Goal: Task Accomplishment & Management: Manage account settings

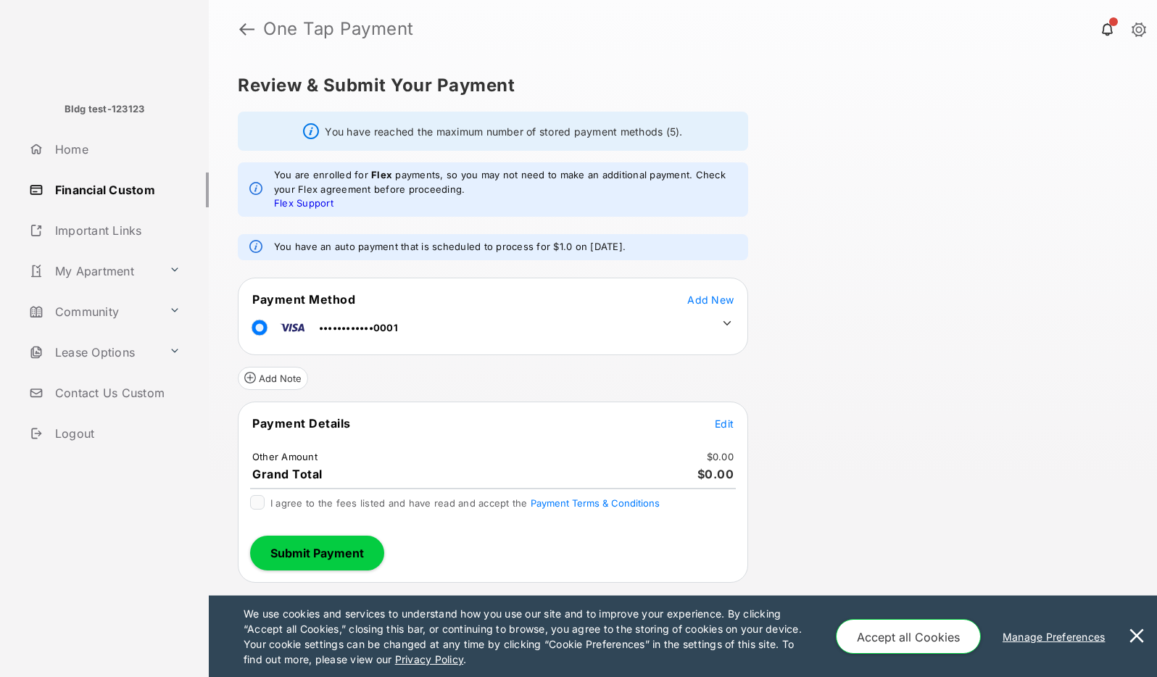
drag, startPoint x: 288, startPoint y: 244, endPoint x: 646, endPoint y: 243, distance: 358.0
click at [646, 243] on div "You have an auto payment that is scheduled to process for $1.0 on [DATE]." at bounding box center [493, 247] width 510 height 26
click at [724, 426] on span "Edit" at bounding box center [724, 423] width 19 height 12
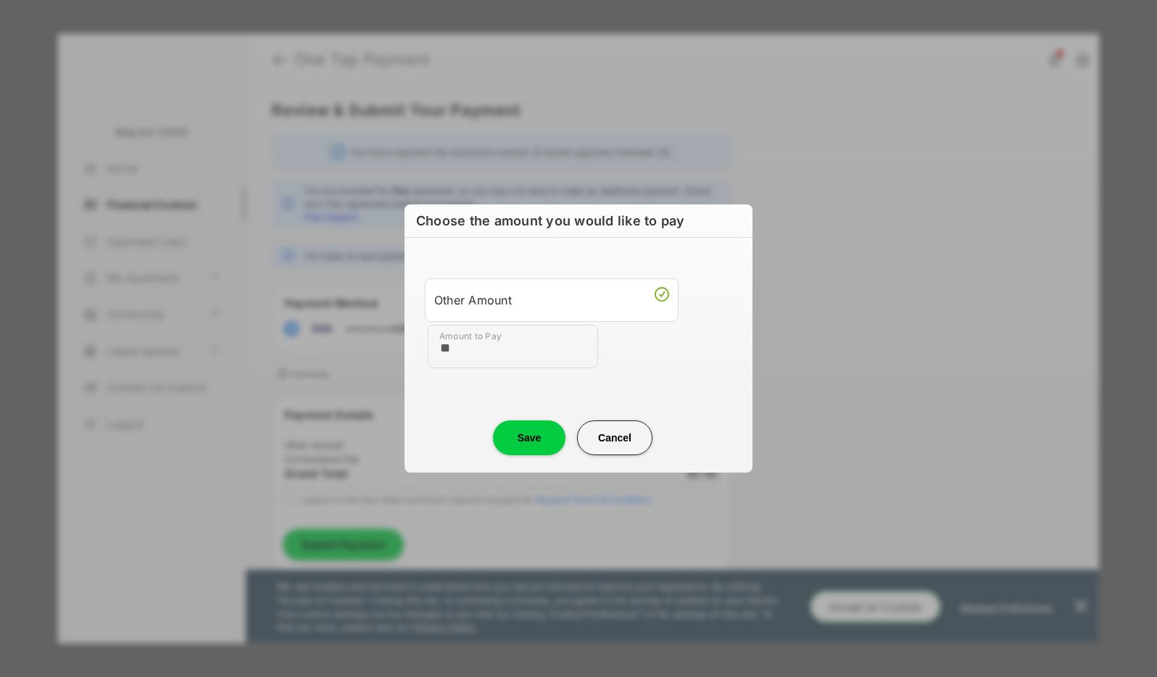
type input "**"
click at [707, 357] on div "Amount to Pay **" at bounding box center [581, 346] width 307 height 43
click at [516, 434] on button "Save" at bounding box center [529, 437] width 72 height 35
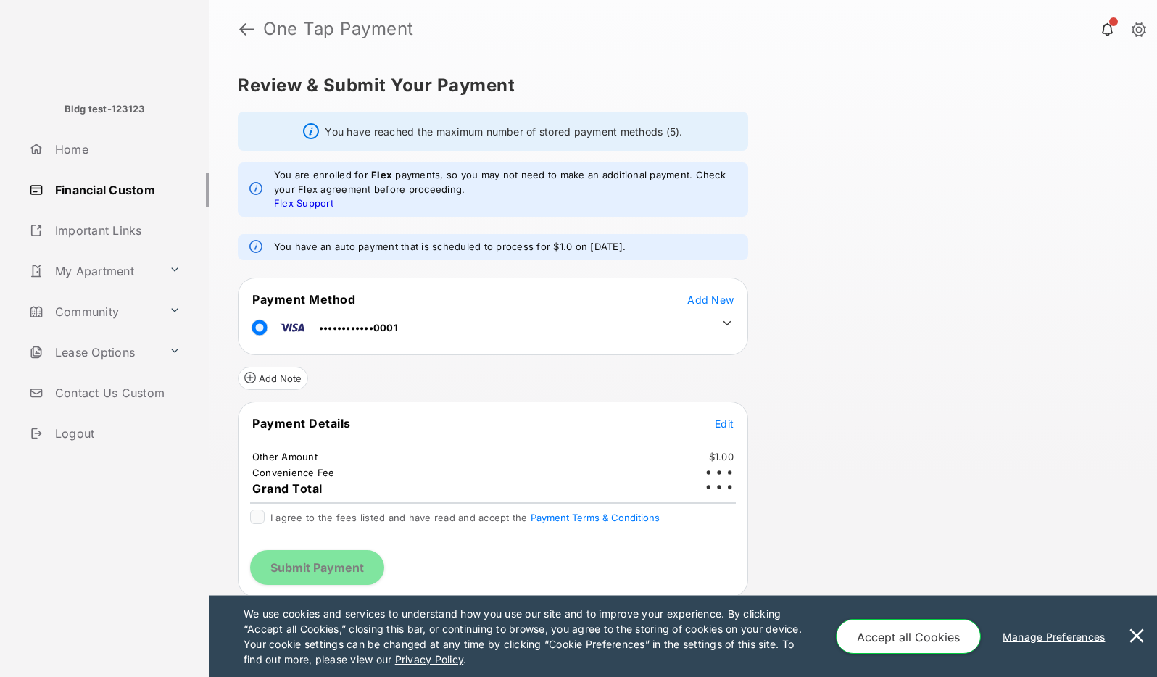
click at [120, 196] on link "Financial Custom" at bounding box center [116, 189] width 186 height 35
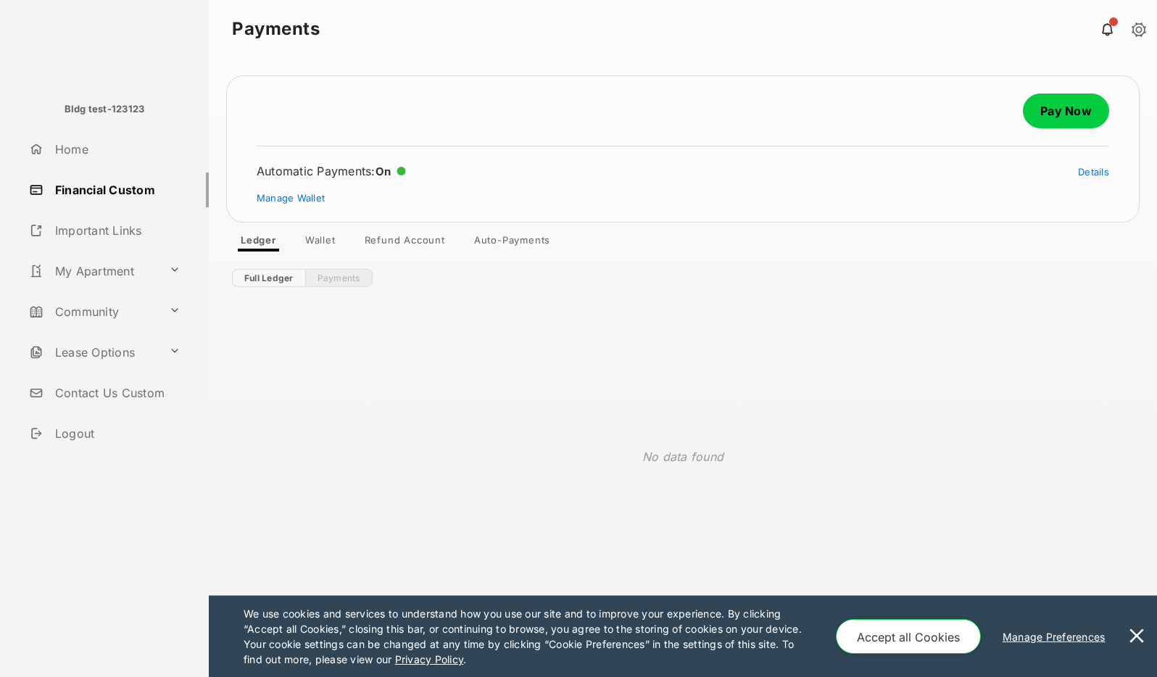
click at [486, 244] on link "Auto-Payments" at bounding box center [511, 242] width 99 height 17
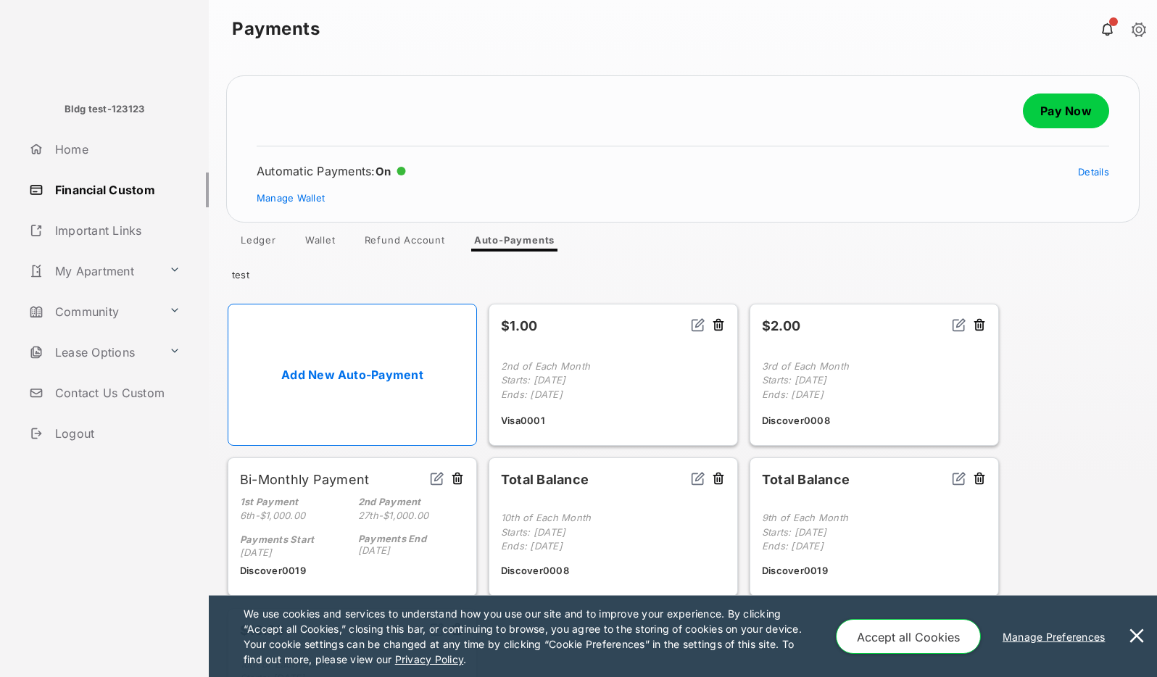
click at [697, 324] on img at bounding box center [698, 324] width 14 height 14
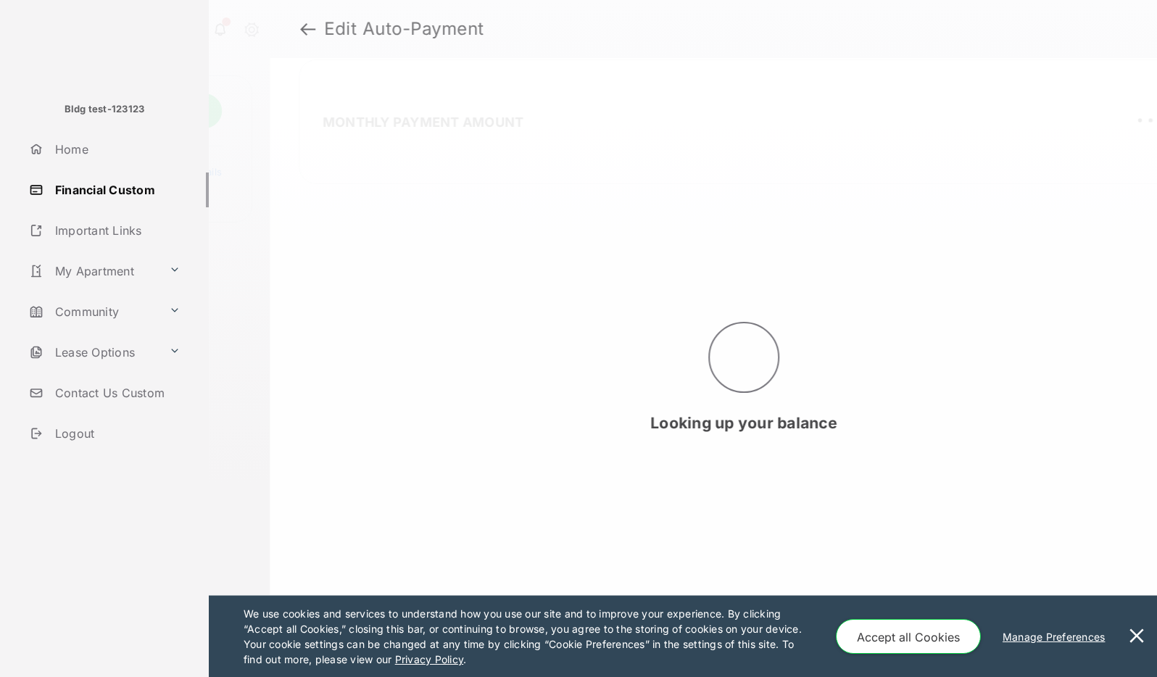
select select "**********"
select select "*"
select select "**********"
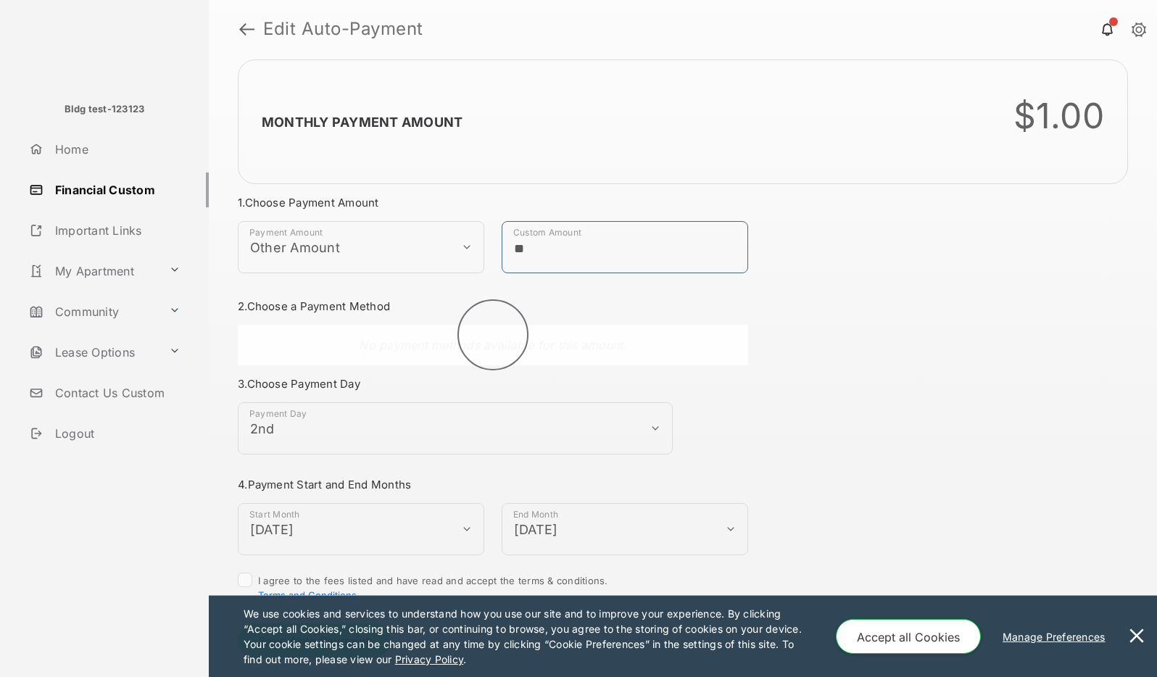
click at [561, 255] on input "**" at bounding box center [624, 247] width 246 height 52
click at [551, 248] on input "**" at bounding box center [624, 247] width 246 height 52
click at [555, 242] on input "**" at bounding box center [624, 247] width 246 height 52
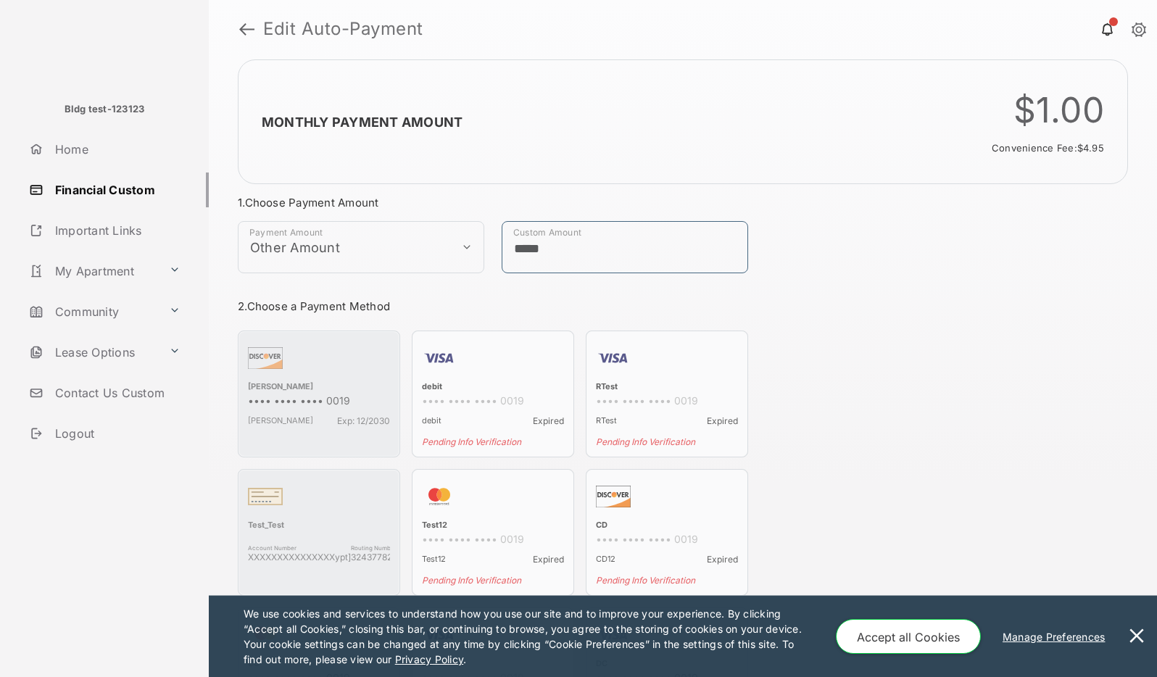
type input "*****"
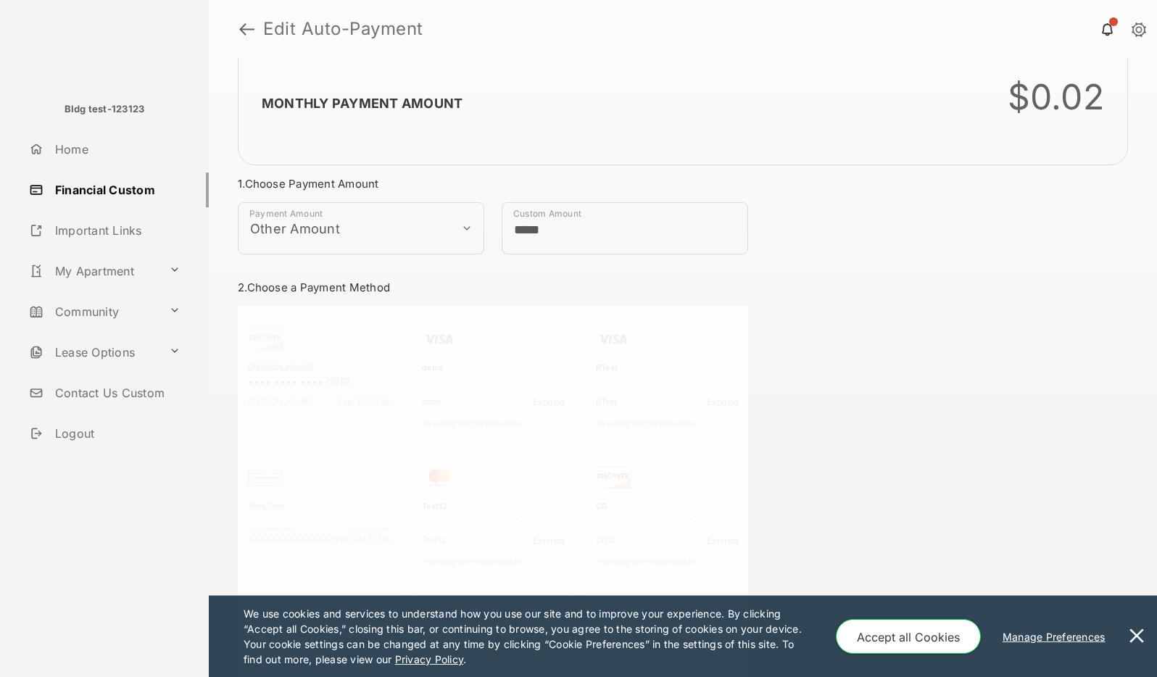
scroll to position [38, 0]
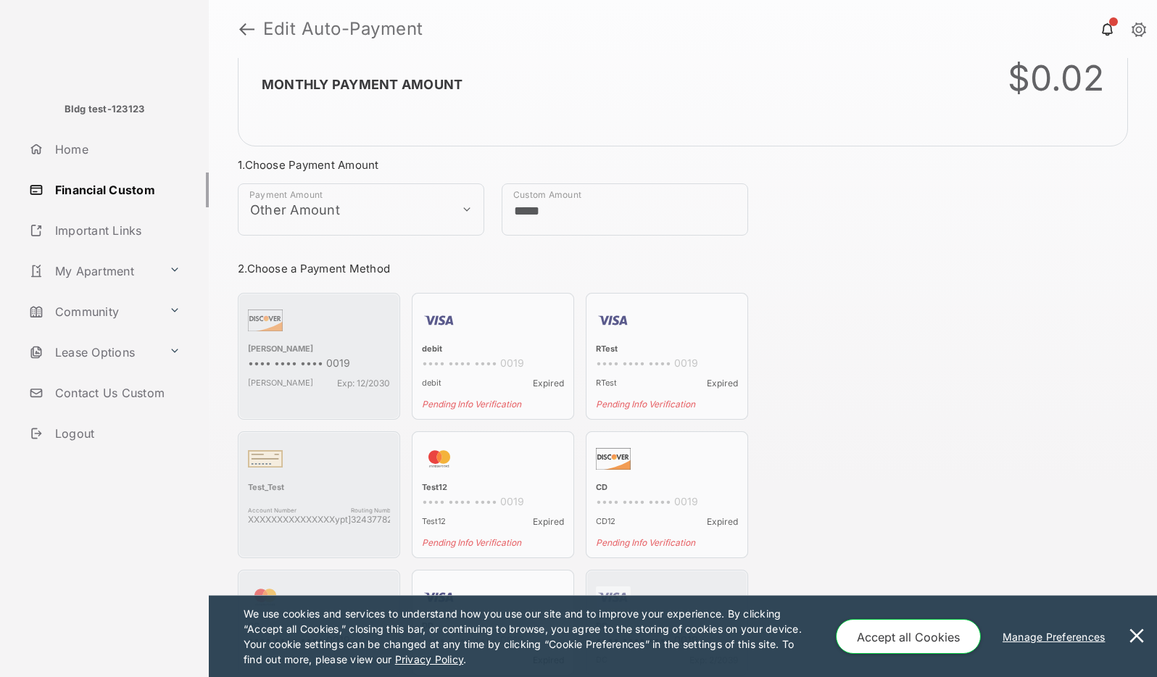
click at [1141, 632] on button at bounding box center [1136, 636] width 29 height 81
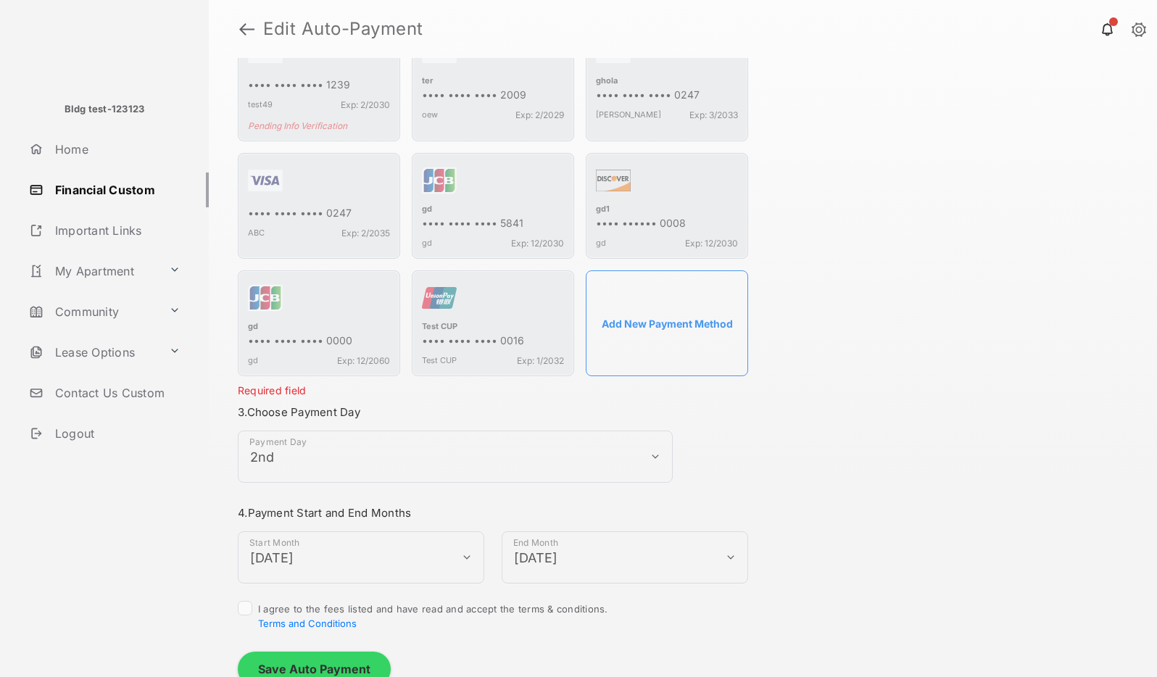
scroll to position [4912, 0]
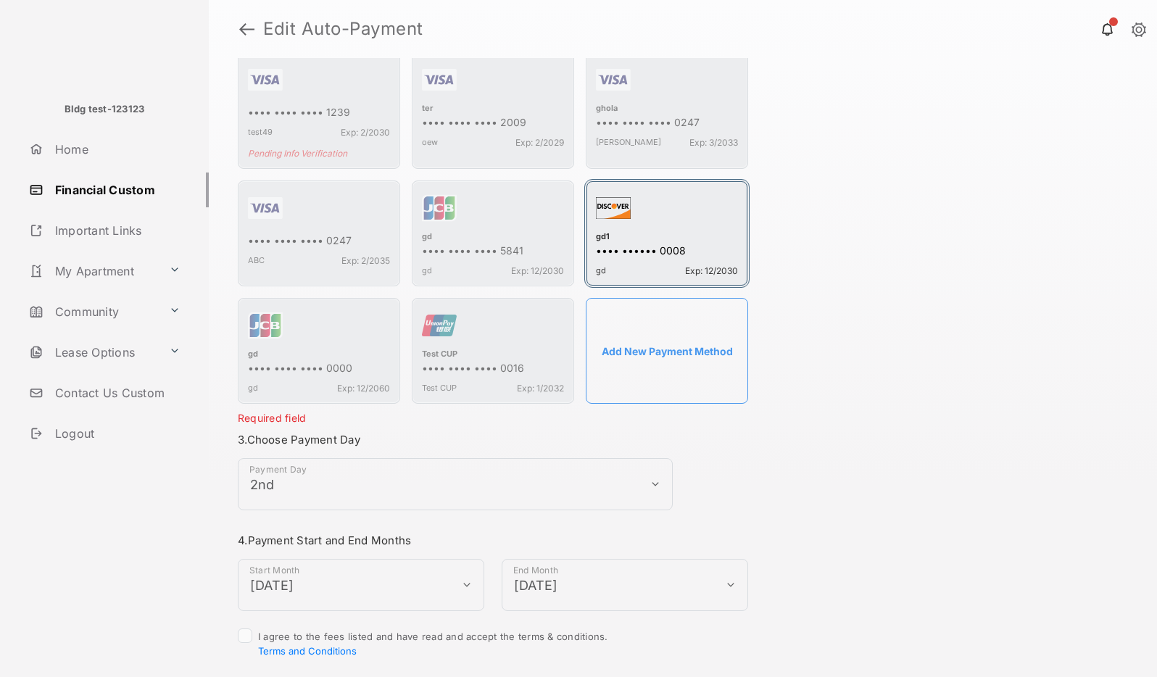
click at [630, 244] on div "•••• •••••• 0008" at bounding box center [667, 251] width 142 height 15
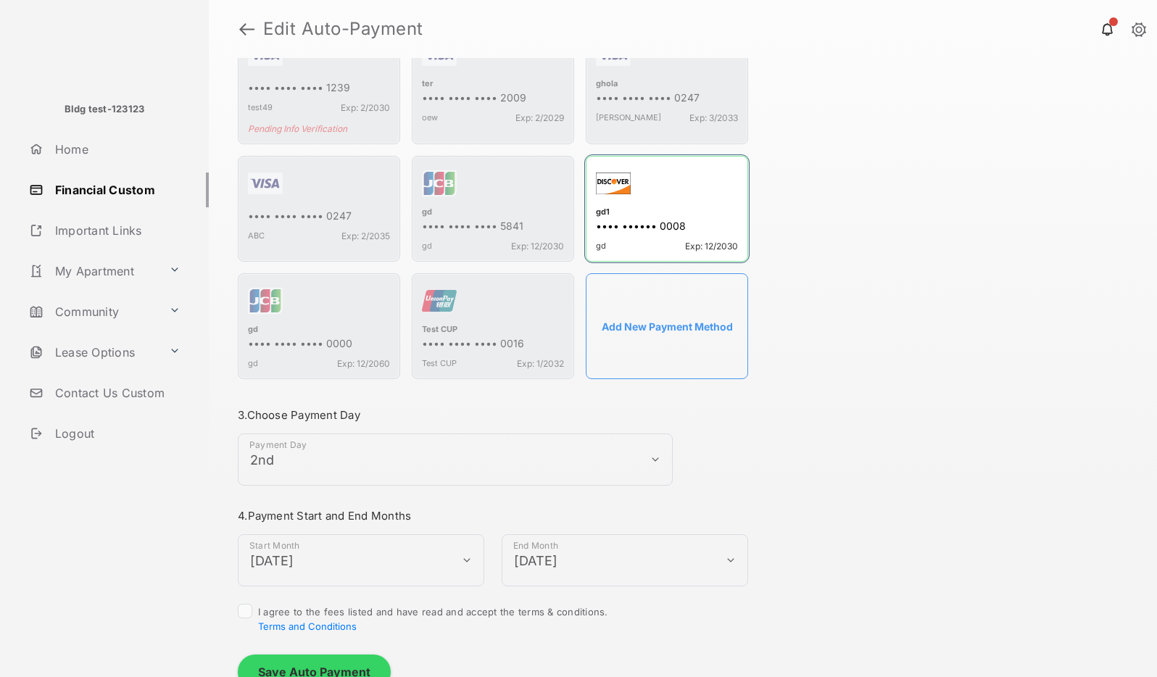
scroll to position [4939, 0]
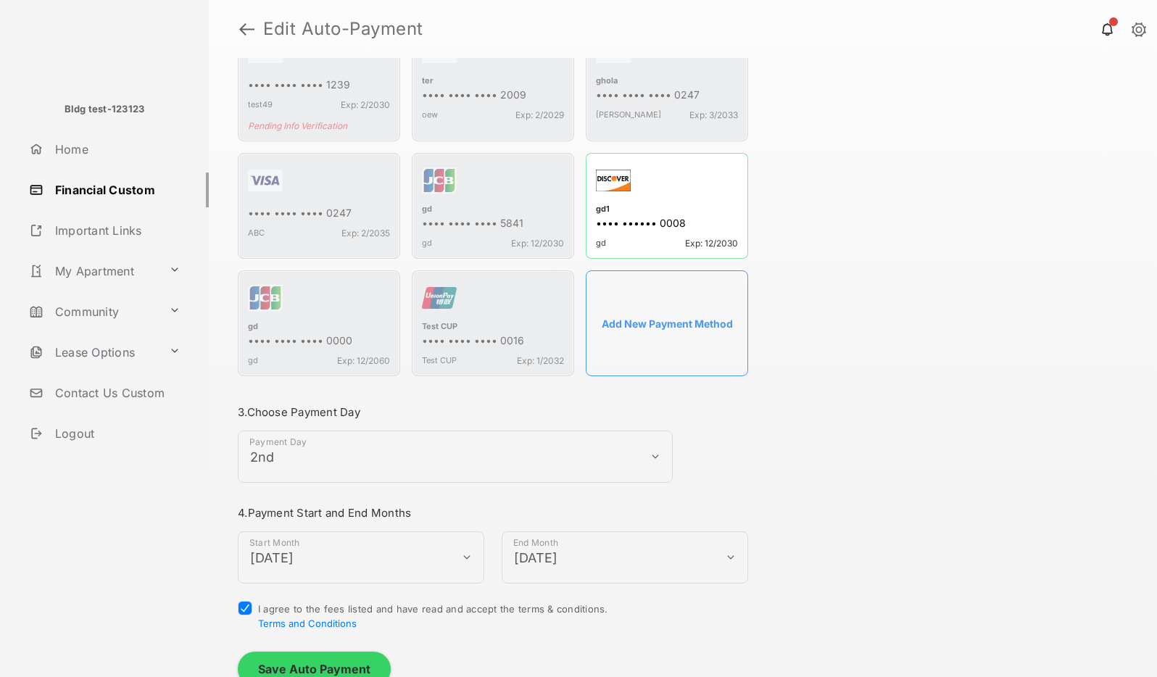
click at [279, 651] on button "Save Auto Payment" at bounding box center [314, 668] width 153 height 35
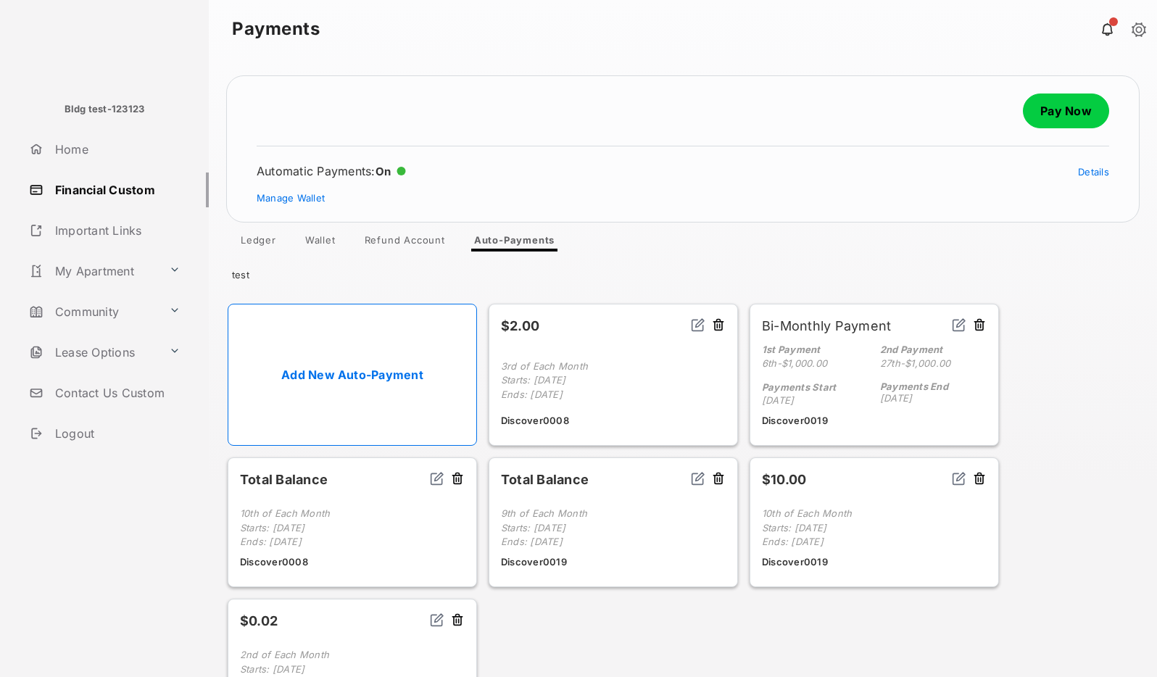
scroll to position [69, 0]
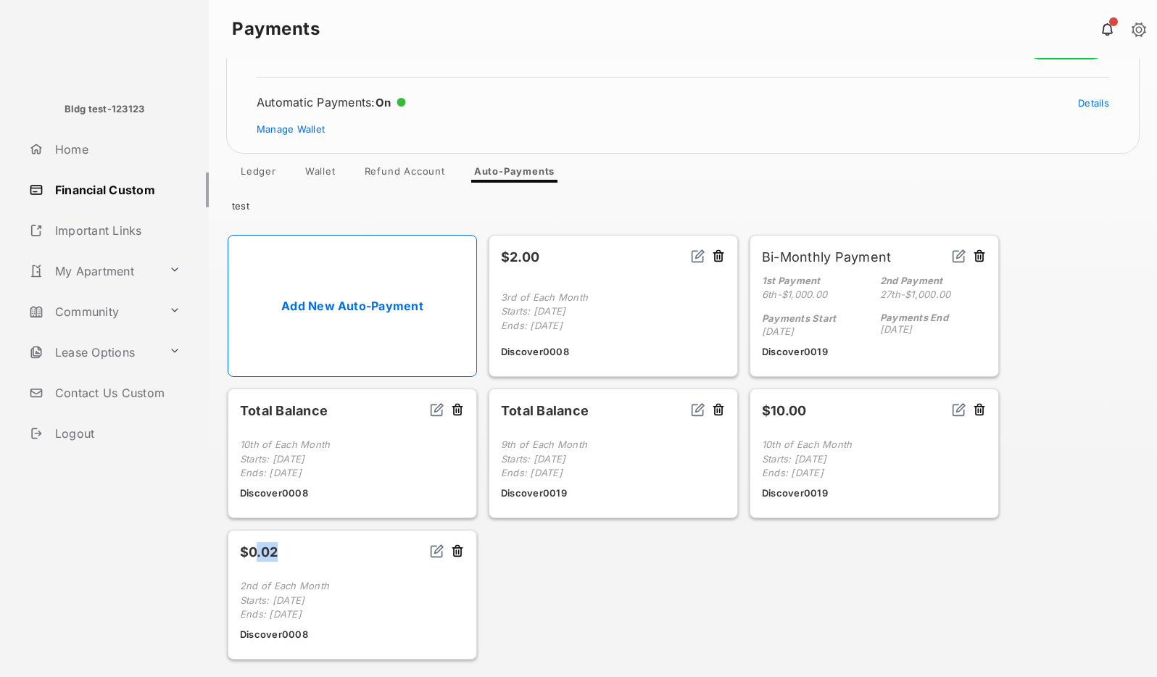
drag, startPoint x: 254, startPoint y: 549, endPoint x: 307, endPoint y: 546, distance: 53.0
click at [307, 546] on header "$0.02" at bounding box center [352, 552] width 225 height 20
click at [359, 554] on header "$0.02" at bounding box center [352, 552] width 225 height 20
click at [78, 186] on link "Financial Custom" at bounding box center [116, 189] width 186 height 35
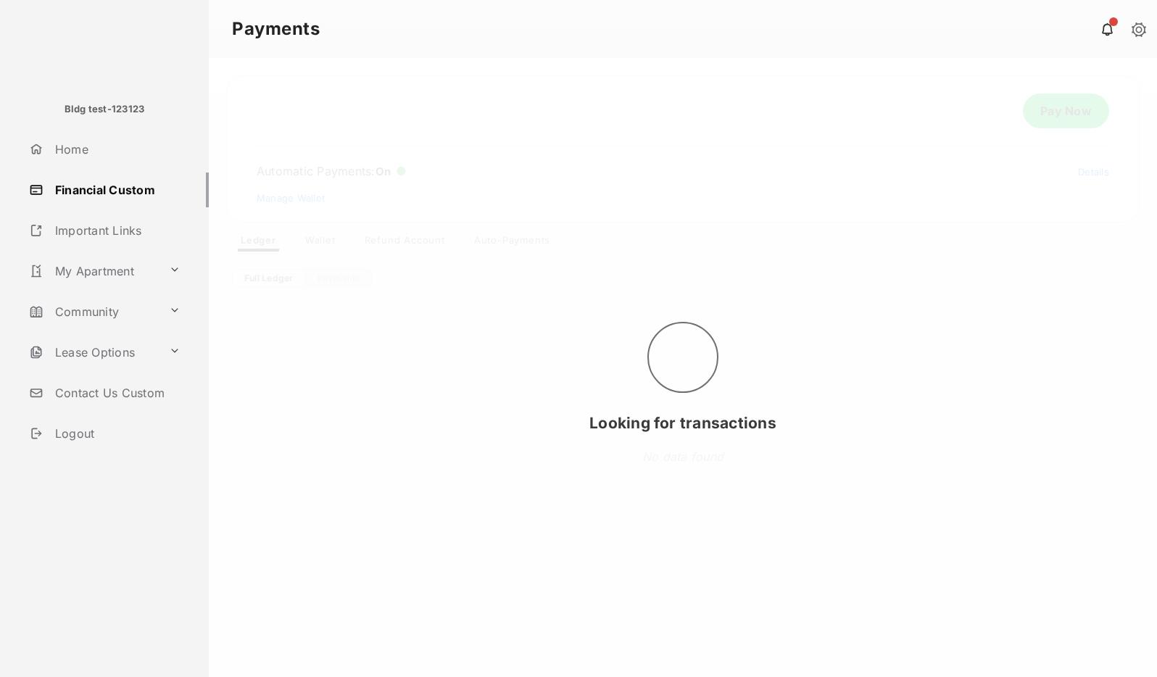
click at [1061, 114] on div "Looking for transactions" at bounding box center [683, 367] width 948 height 619
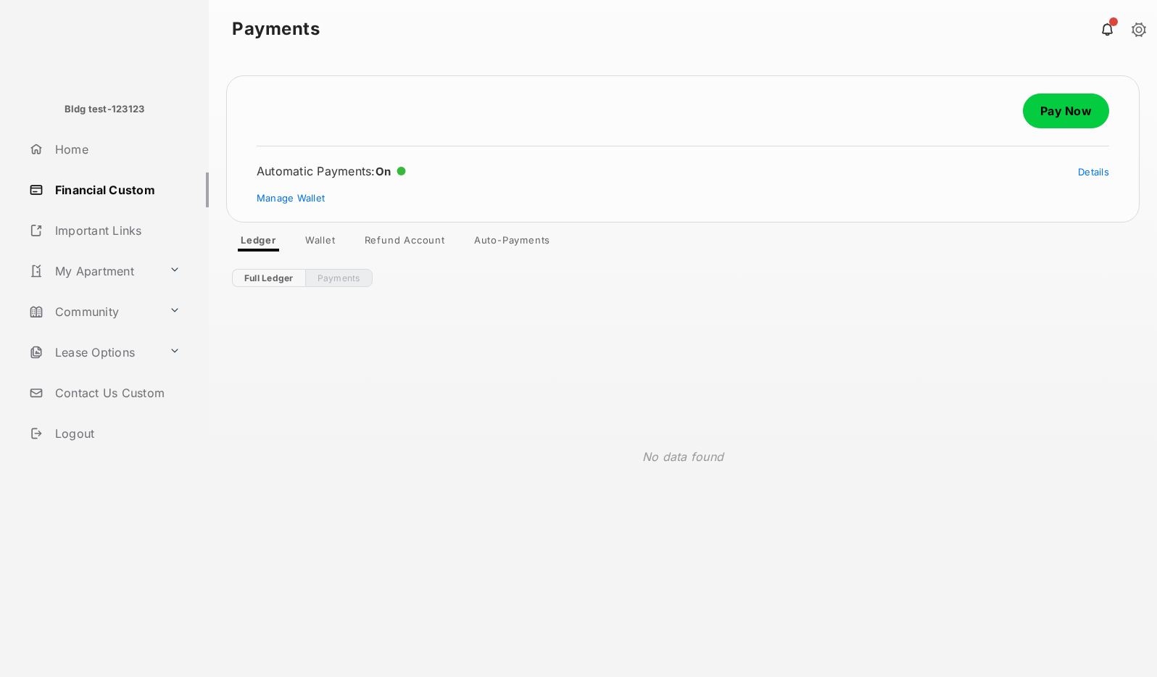
click at [1065, 104] on link "Pay Now" at bounding box center [1066, 110] width 86 height 35
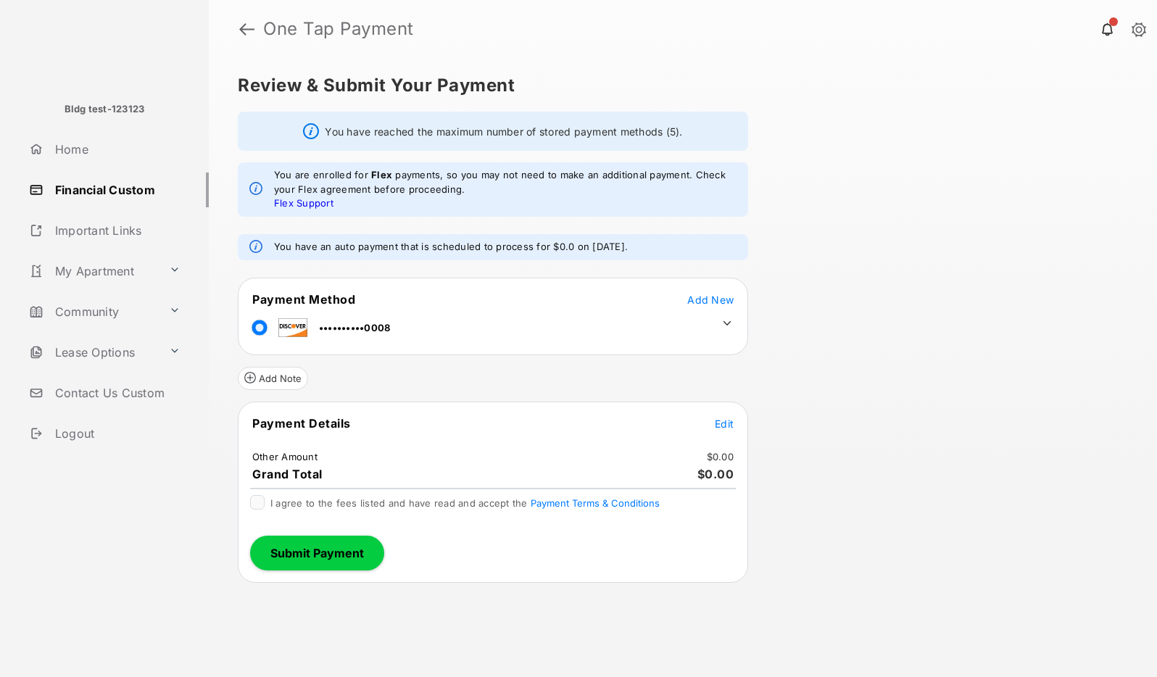
click at [723, 321] on icon at bounding box center [727, 322] width 8 height 4
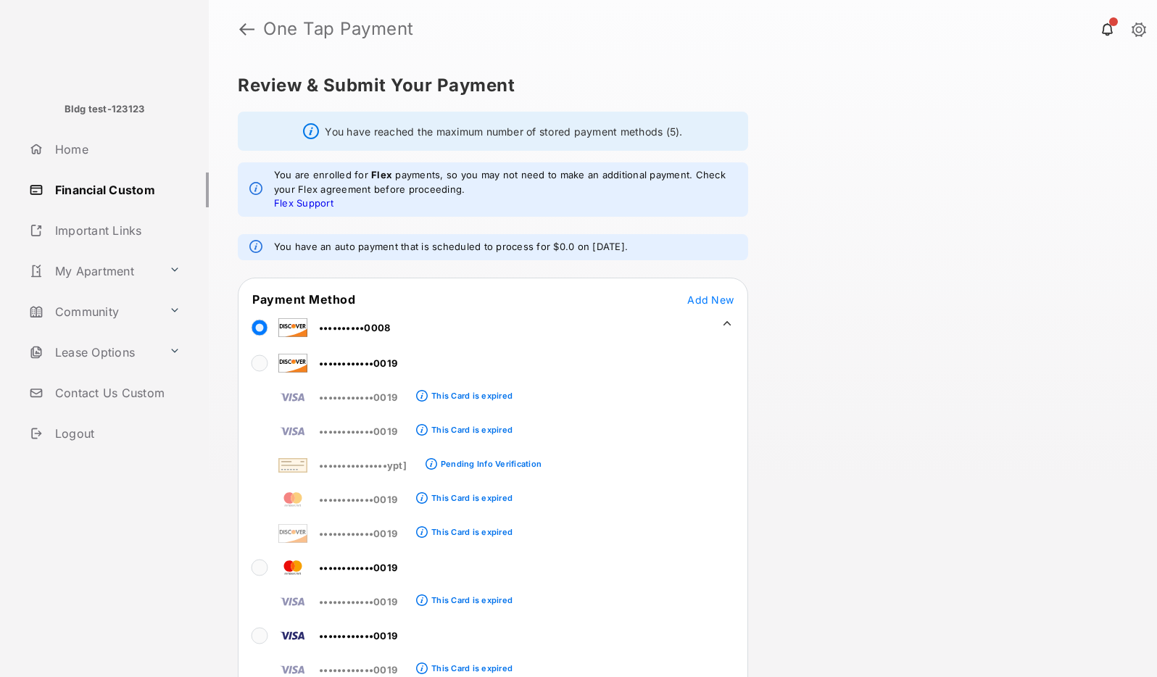
click at [728, 321] on icon at bounding box center [726, 323] width 13 height 13
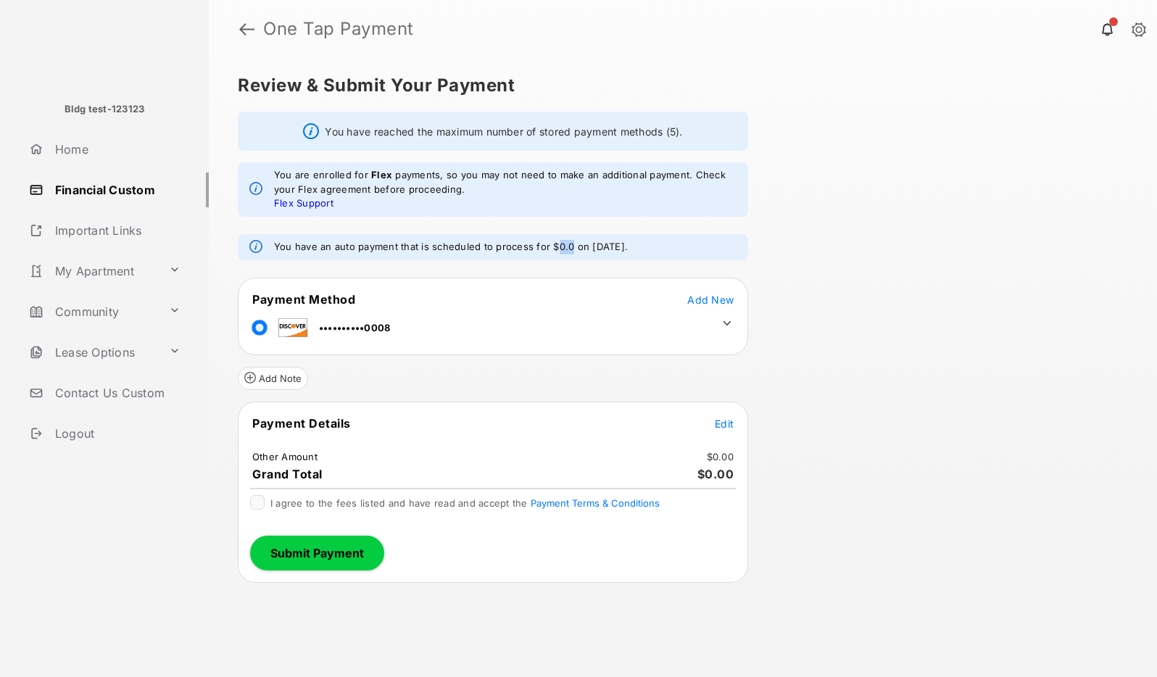
drag, startPoint x: 556, startPoint y: 246, endPoint x: 568, endPoint y: 245, distance: 12.3
click at [568, 245] on em "You have an auto payment that is scheduled to process for $0.0 on [DATE]." at bounding box center [451, 247] width 354 height 14
click at [827, 264] on div "Review & Submit Your Payment You have reached the maximum number of stored paym…" at bounding box center [683, 367] width 948 height 619
drag, startPoint x: 276, startPoint y: 246, endPoint x: 645, endPoint y: 247, distance: 368.9
click at [645, 247] on div "You have an auto payment that is scheduled to process for $0.0 on [DATE]." at bounding box center [493, 247] width 510 height 26
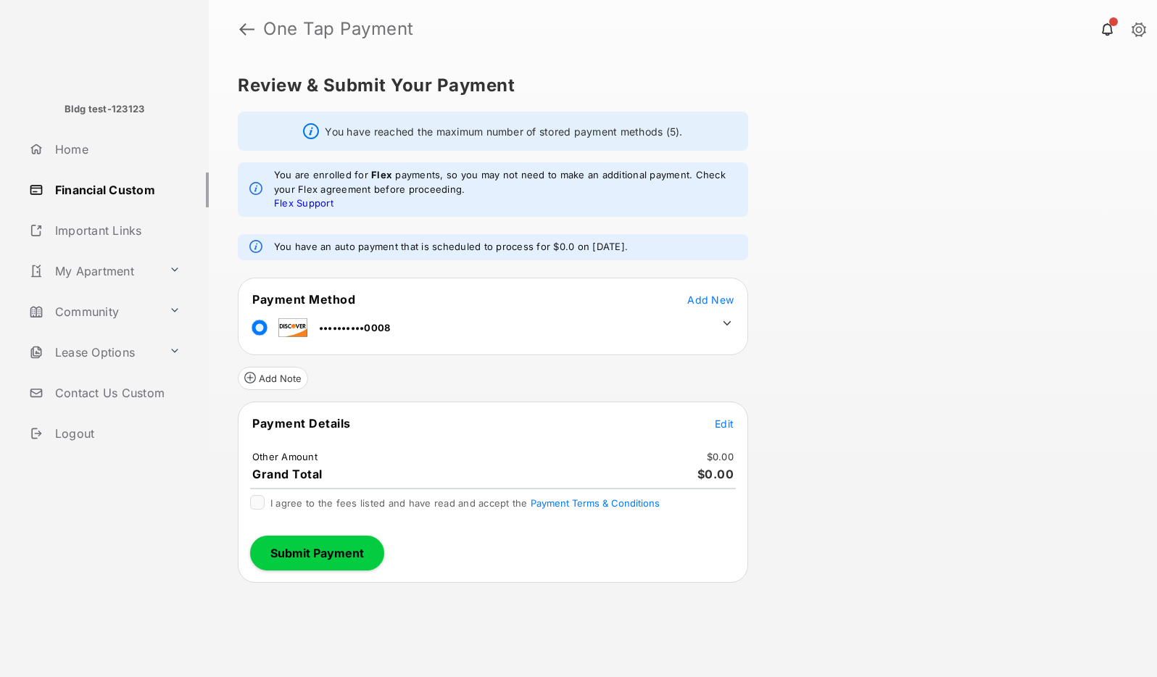
click at [530, 229] on form "You are enrolled for Flex payments, so you may not need to make an additional p…" at bounding box center [493, 372] width 510 height 420
drag, startPoint x: 275, startPoint y: 245, endPoint x: 529, endPoint y: 244, distance: 253.6
click at [529, 244] on em "You have an auto payment that is scheduled to process for $0.0 on [DATE]." at bounding box center [451, 247] width 354 height 14
copy em "You have an auto payment that is scheduled to process"
click at [243, 23] on link at bounding box center [246, 29] width 15 height 35
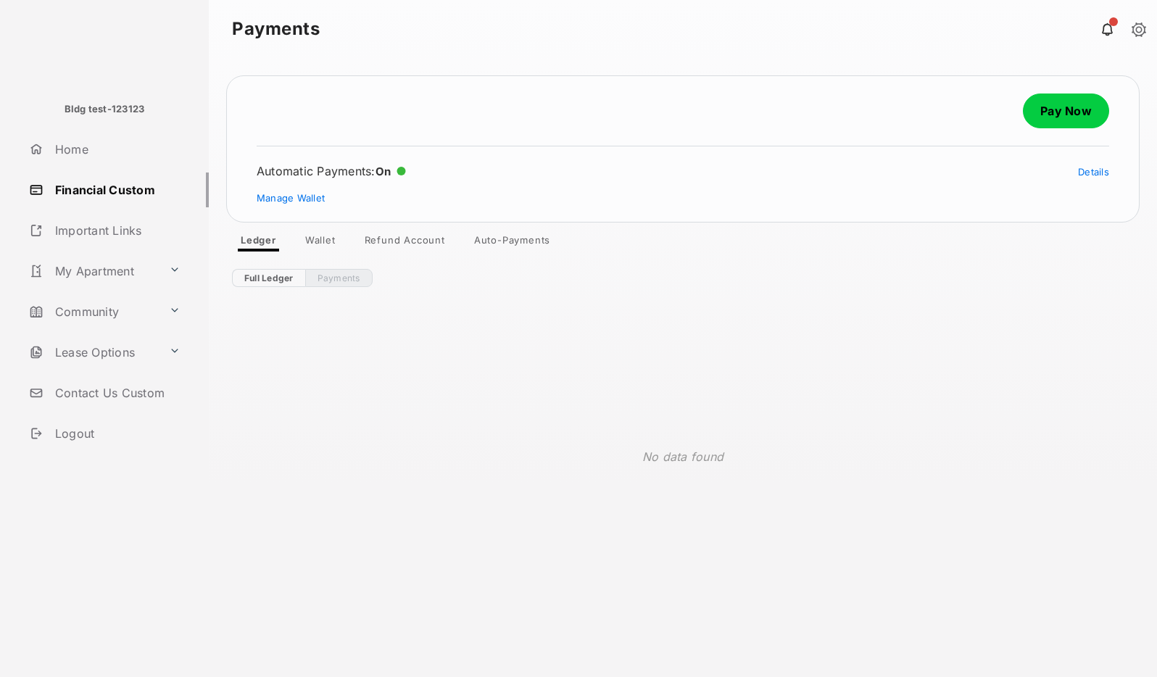
click at [1056, 112] on link "Pay Now" at bounding box center [1066, 110] width 86 height 35
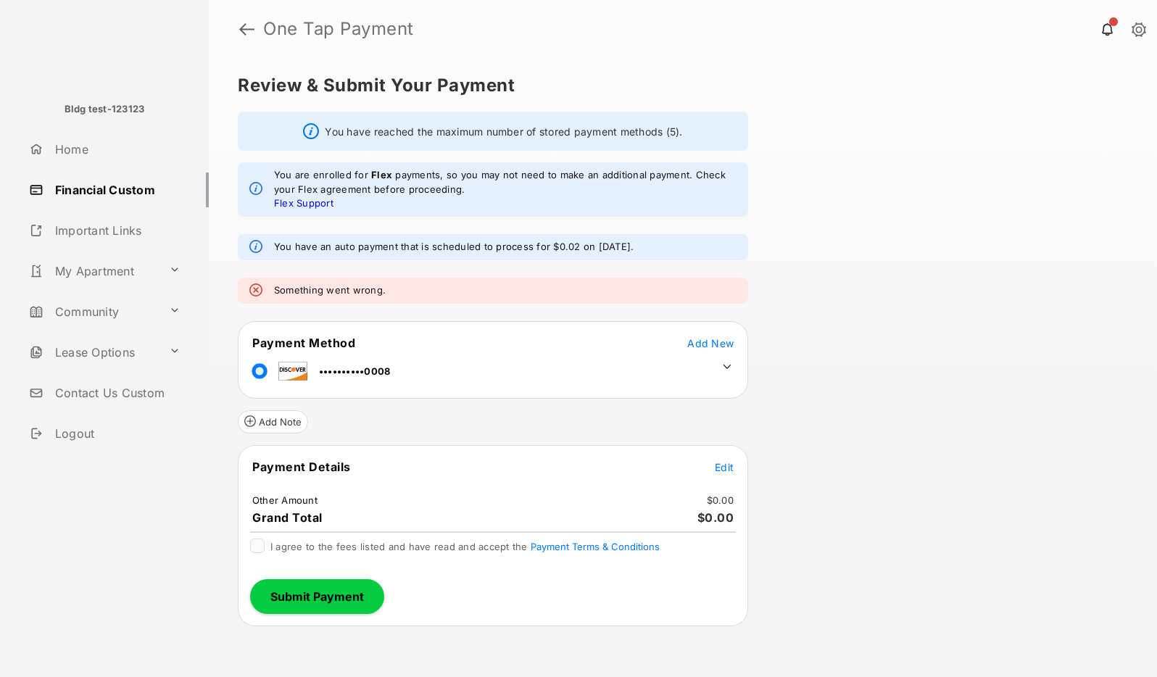
drag, startPoint x: 1156, startPoint y: 121, endPoint x: 1075, endPoint y: 128, distance: 80.8
click at [1075, 128] on div "Review & Submit Your Payment You have reached the maximum number of stored paym…" at bounding box center [683, 367] width 948 height 619
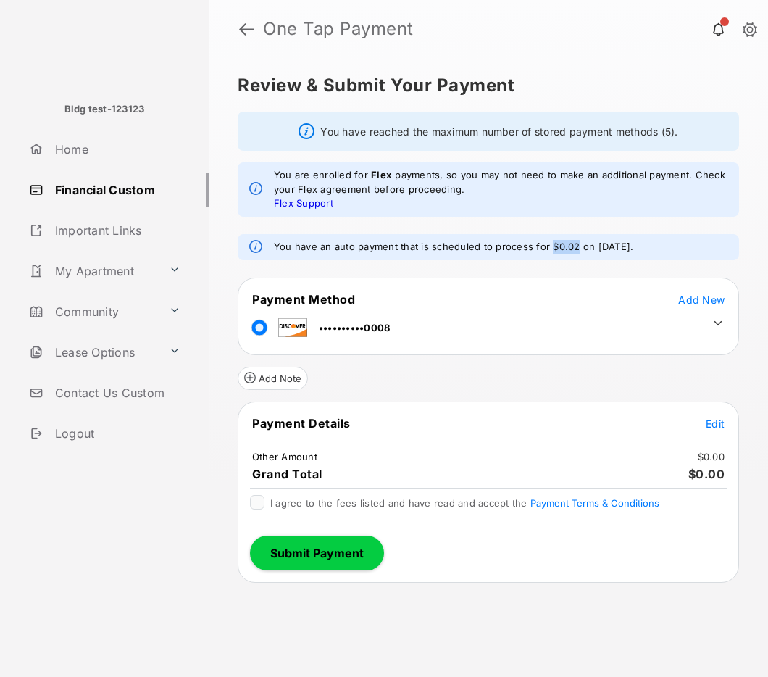
drag, startPoint x: 548, startPoint y: 245, endPoint x: 575, endPoint y: 243, distance: 27.6
click at [575, 243] on em "You have an auto payment that is scheduled to process for $0.02 on [DATE]." at bounding box center [453, 247] width 359 height 14
click at [695, 244] on div "You have an auto payment that is scheduled to process for $0.02 on [DATE]." at bounding box center [488, 247] width 501 height 26
drag, startPoint x: 554, startPoint y: 247, endPoint x: 574, endPoint y: 246, distance: 19.6
click at [574, 246] on em "You have an auto payment that is scheduled to process for $0.02 on [DATE]." at bounding box center [453, 247] width 359 height 14
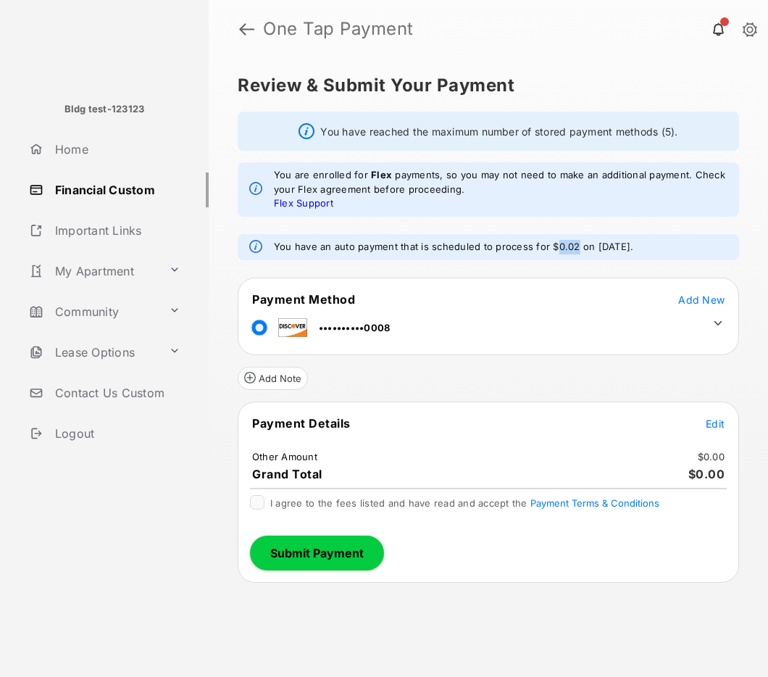
click at [562, 244] on em "You have an auto payment that is scheduled to process for $0.02 on [DATE]." at bounding box center [453, 247] width 359 height 14
click at [566, 246] on em "You have an auto payment that is scheduled to process for $0.02 on [DATE]." at bounding box center [453, 247] width 359 height 14
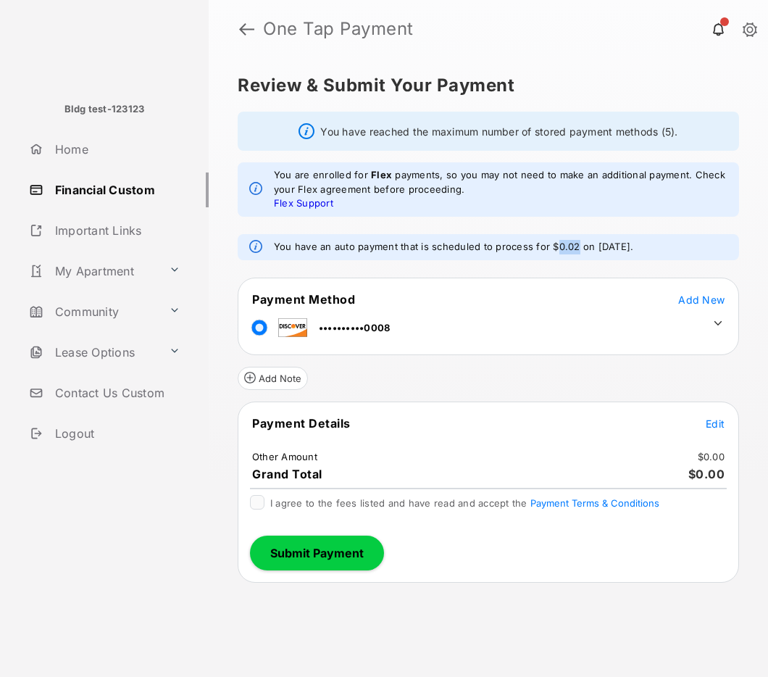
click at [566, 246] on em "You have an auto payment that is scheduled to process for $0.02 on [DATE]." at bounding box center [453, 247] width 359 height 14
